Goal: Find specific page/section: Find specific page/section

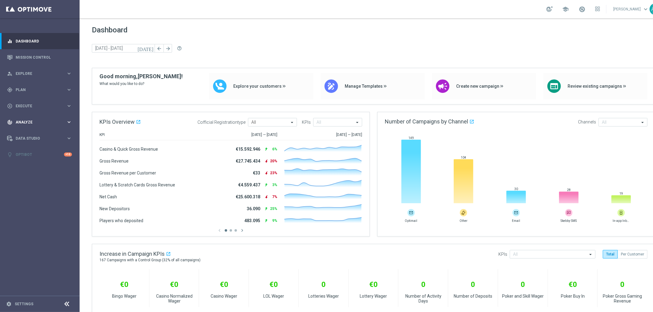
click at [46, 117] on div "track_changes Analyze keyboard_arrow_right" at bounding box center [39, 122] width 79 height 16
click at [45, 134] on div "Data Studio keyboard_arrow_right" at bounding box center [39, 138] width 79 height 16
click at [45, 108] on span "Execute" at bounding box center [41, 106] width 50 height 4
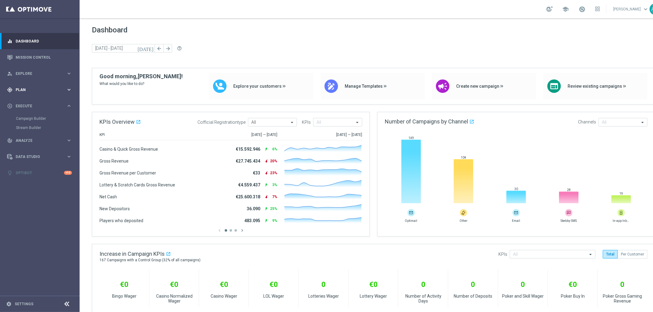
click at [45, 91] on span "Plan" at bounding box center [41, 90] width 50 height 4
click at [24, 131] on link "Streams" at bounding box center [40, 130] width 48 height 5
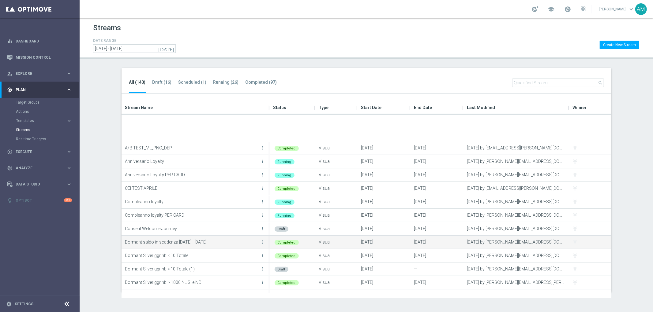
scroll to position [204, 0]
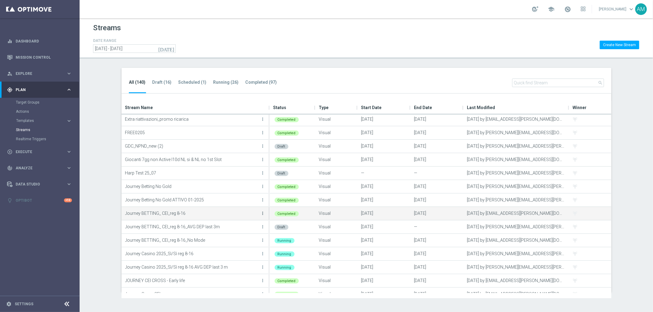
click at [261, 215] on icon "more_vert" at bounding box center [262, 213] width 5 height 5
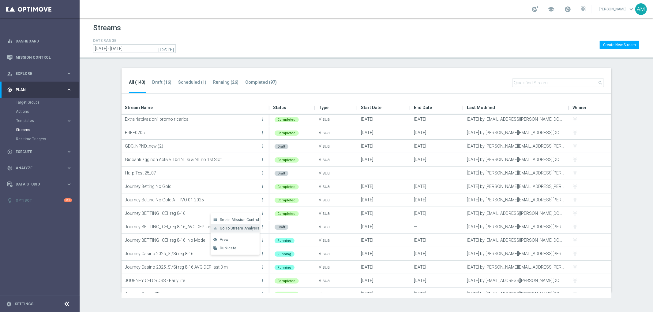
click at [245, 229] on span "Go To Stream Analysis" at bounding box center [239, 228] width 39 height 4
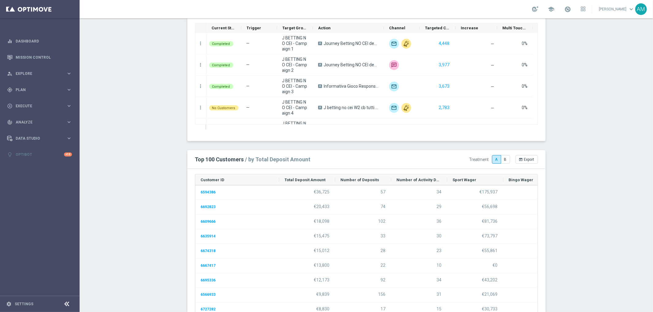
scroll to position [736, 0]
